Goal: Communication & Community: Answer question/provide support

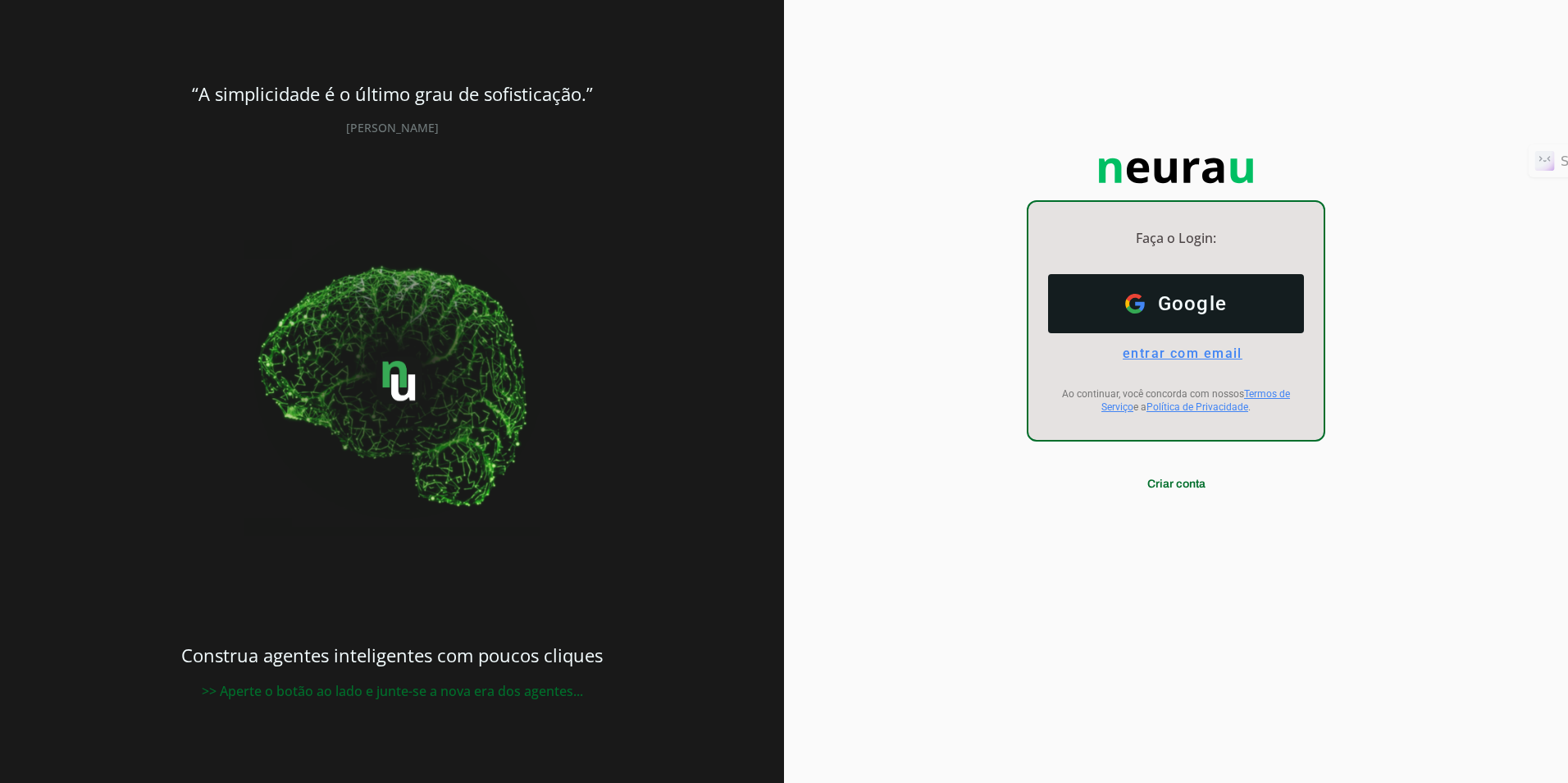
click at [1216, 347] on span "entrar com email" at bounding box center [1176, 353] width 133 height 15
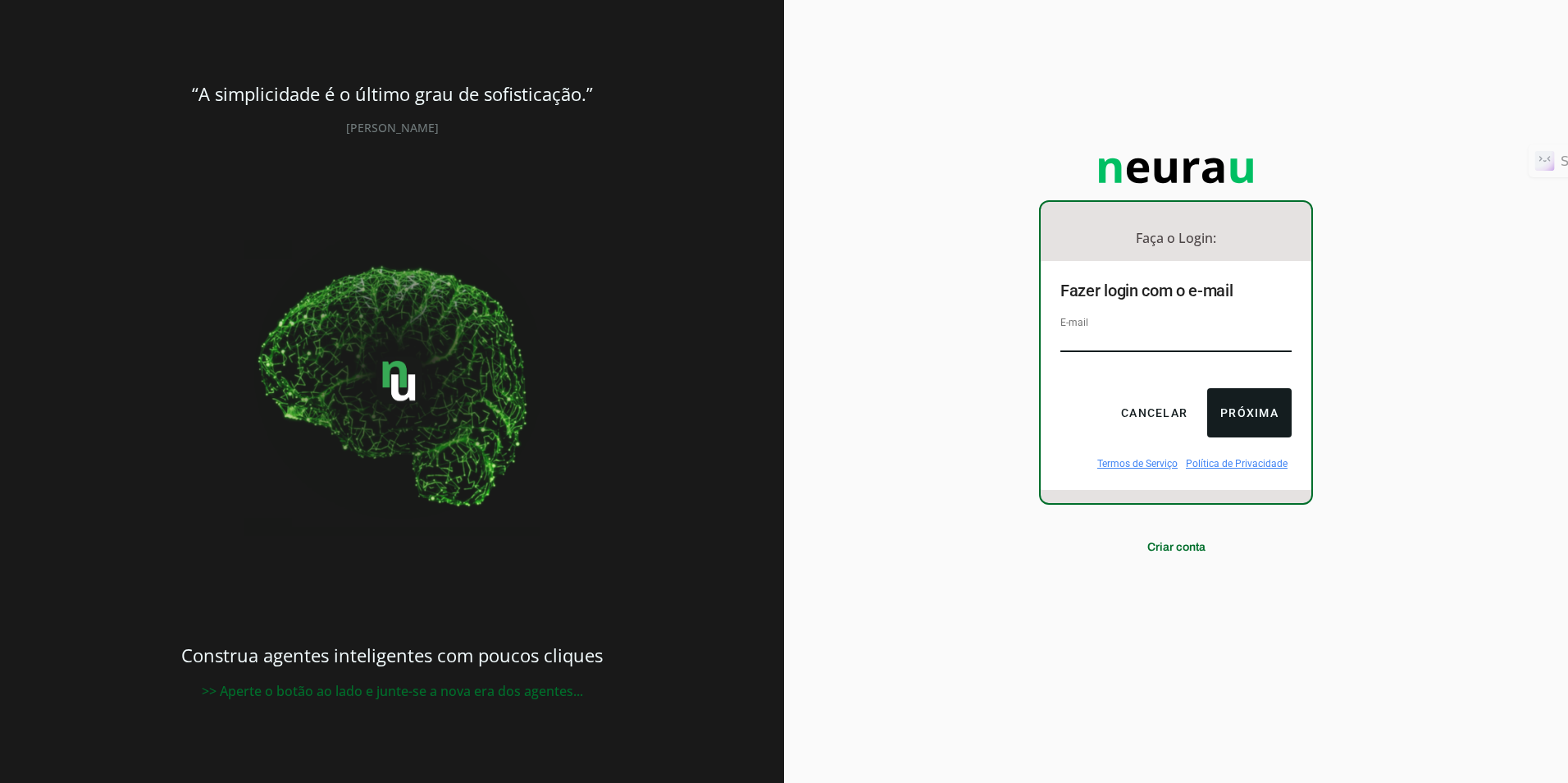
click at [1127, 332] on input "email" at bounding box center [1176, 341] width 231 height 22
type input "[EMAIL_ADDRESS][DOMAIN_NAME]"
click at [1223, 410] on button "Próxima" at bounding box center [1250, 413] width 85 height 49
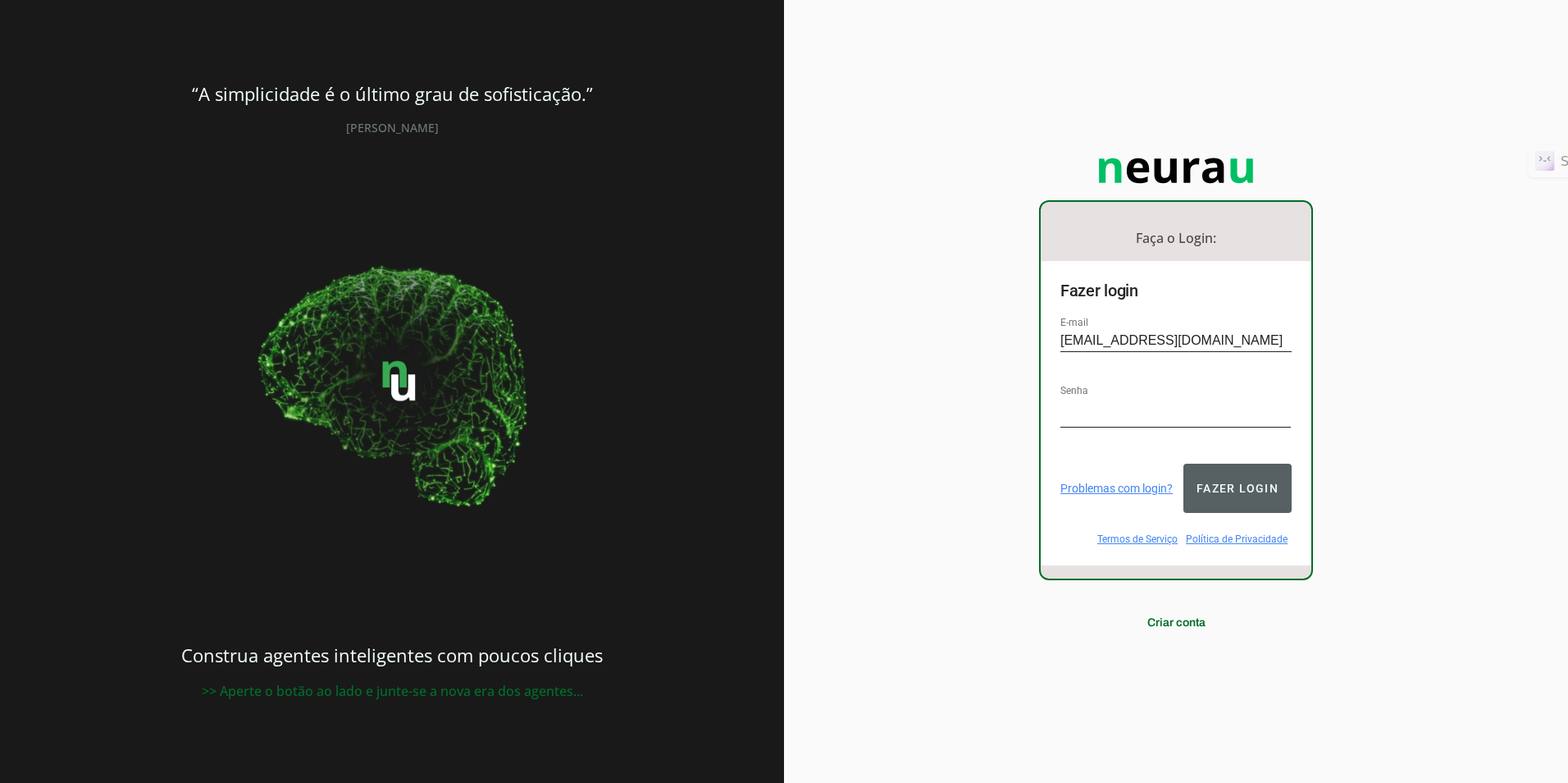
click at [1238, 464] on button "Fazer login" at bounding box center [1238, 488] width 109 height 49
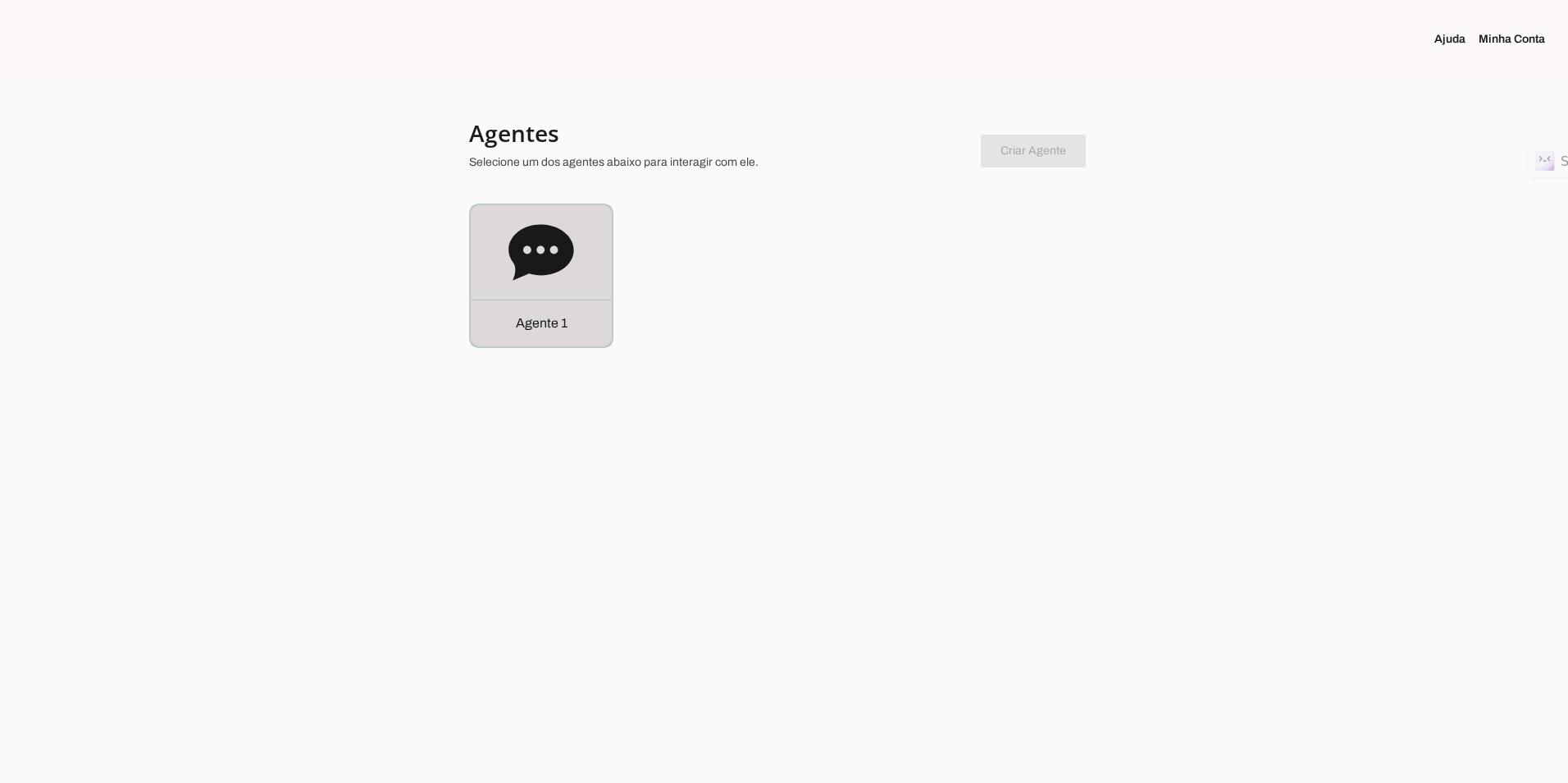
click at [547, 250] on icon at bounding box center [541, 252] width 65 height 56
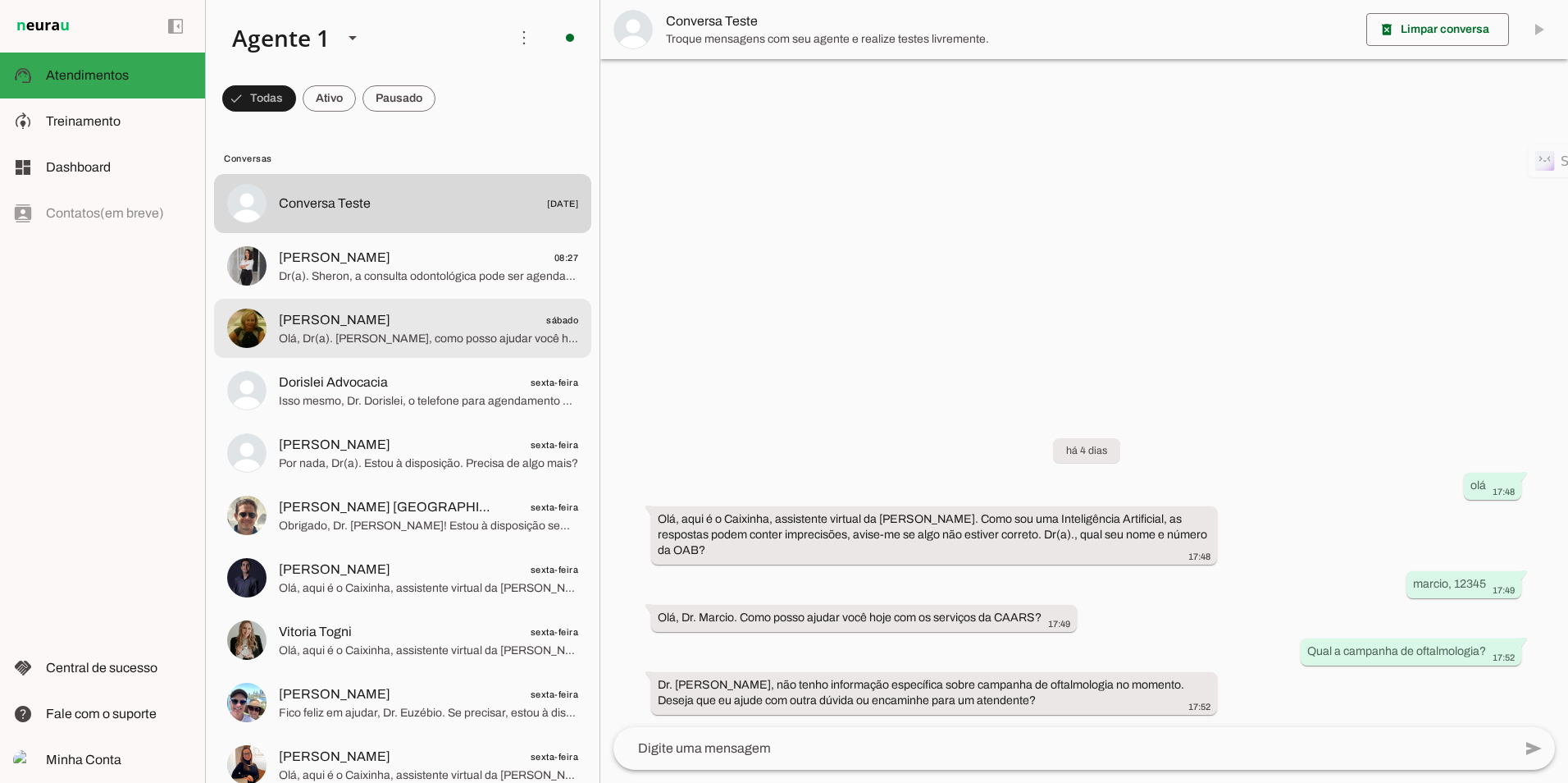
click at [346, 344] on span "Olá, Dr(a). [PERSON_NAME], como posso ajudar você hoje?" at bounding box center [428, 338] width 300 height 16
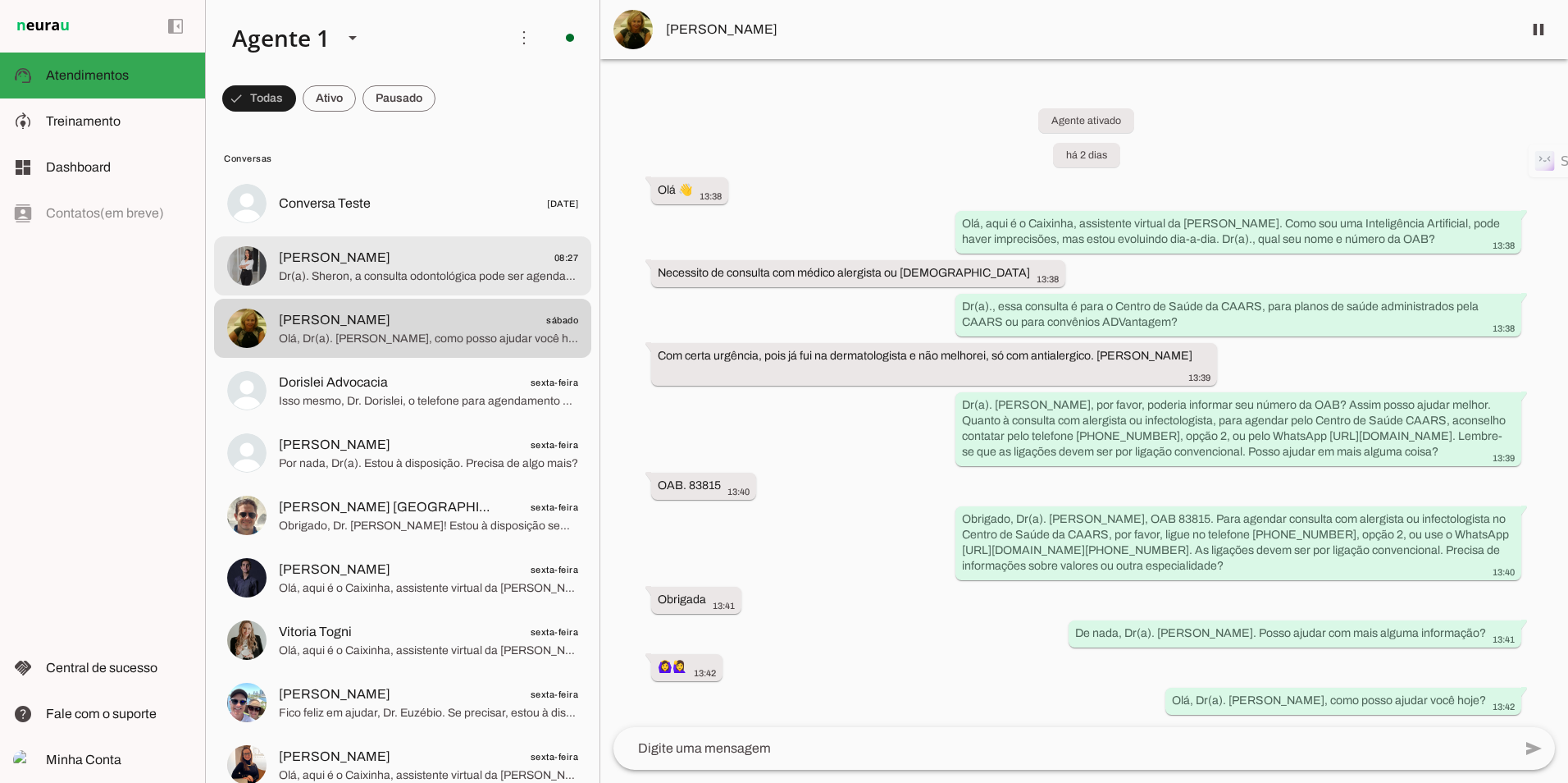
click at [374, 255] on span "[PERSON_NAME]" at bounding box center [334, 257] width 111 height 20
